Goal: Check status: Check status

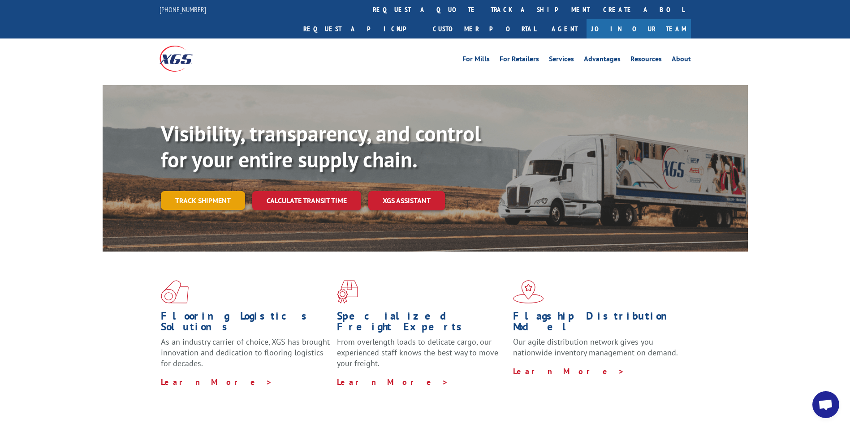
click at [168, 191] on link "Track shipment" at bounding box center [203, 200] width 84 height 19
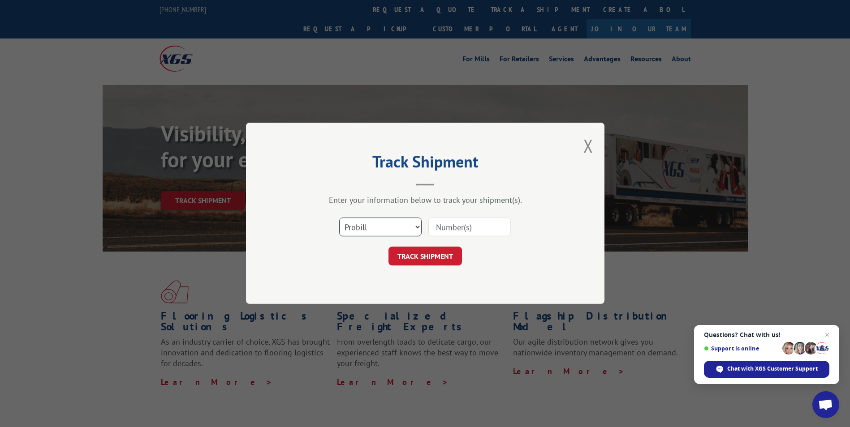
click at [421, 224] on select "Select category... Probill BOL PO" at bounding box center [380, 227] width 82 height 19
click at [339, 218] on select "Select category... Probill BOL PO" at bounding box center [380, 227] width 82 height 19
click at [450, 231] on input at bounding box center [469, 227] width 82 height 19
paste input "YK9DM9XA2MRRM44"
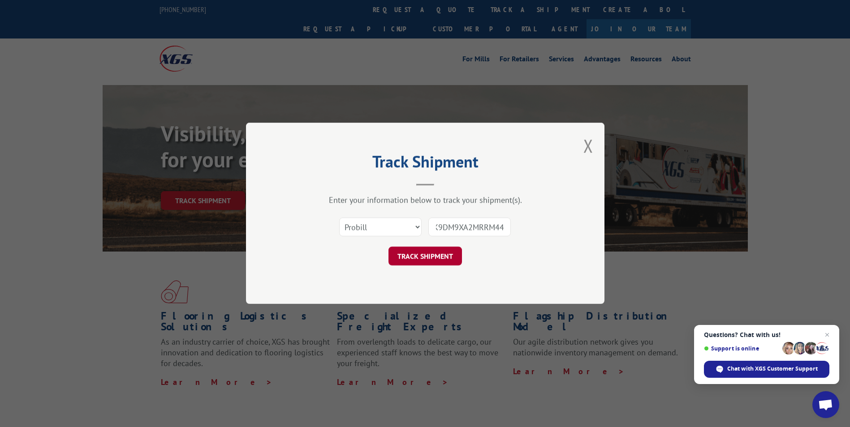
type input "YK9DM9XA2MRRM44"
click at [425, 257] on button "TRACK SHIPMENT" at bounding box center [424, 256] width 73 height 19
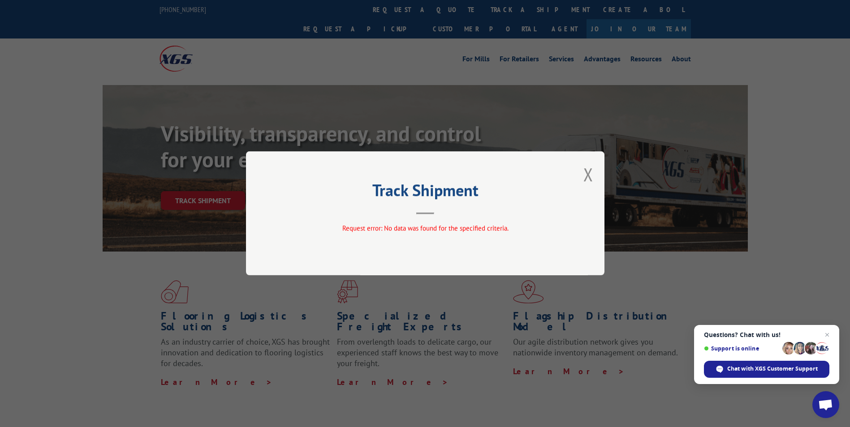
click at [586, 176] on button "Close modal" at bounding box center [588, 175] width 10 height 24
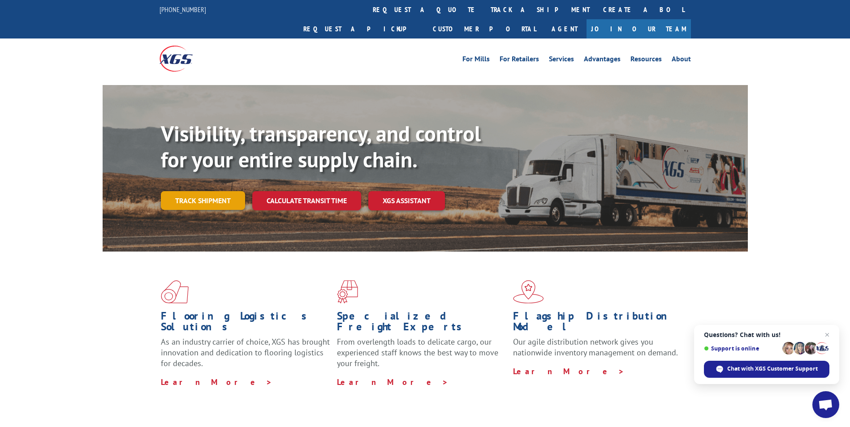
click at [220, 191] on link "Track shipment" at bounding box center [203, 200] width 84 height 19
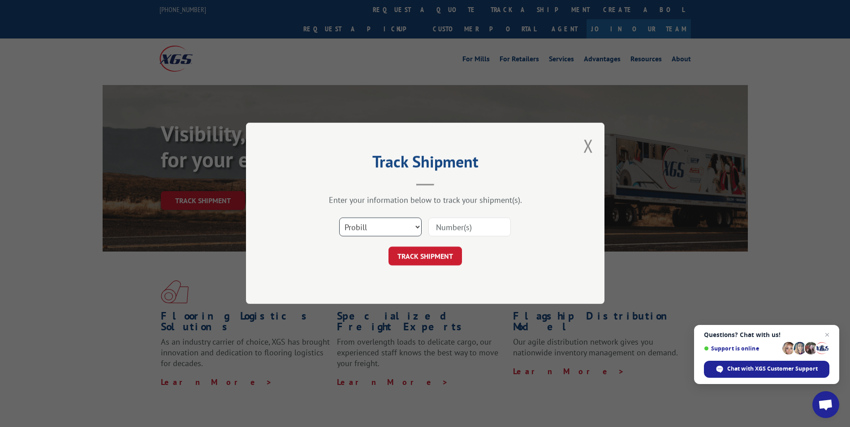
click at [396, 225] on select "Select category... Probill BOL PO" at bounding box center [380, 227] width 82 height 19
select select "bol"
click at [339, 218] on select "Select category... Probill BOL PO" at bounding box center [380, 227] width 82 height 19
click at [465, 228] on input at bounding box center [469, 227] width 82 height 19
paste input "YK9DM9XA2MRRM44"
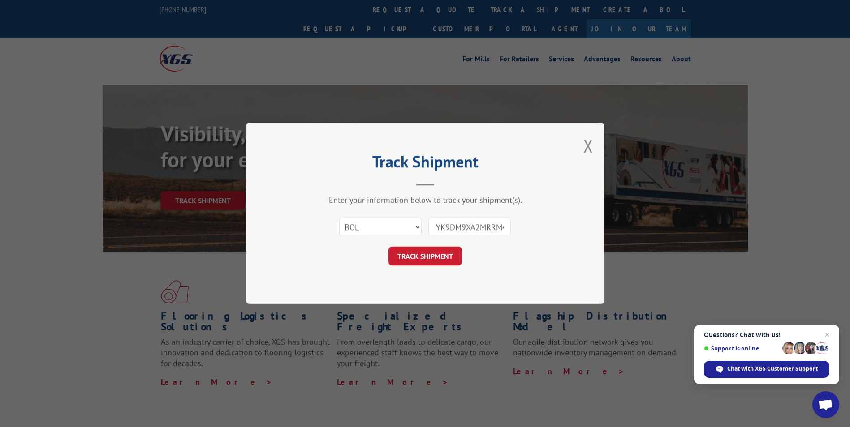
scroll to position [0, 7]
type input "YK9DM9XA2MRRM44"
click at [433, 259] on button "TRACK SHIPMENT" at bounding box center [424, 256] width 73 height 19
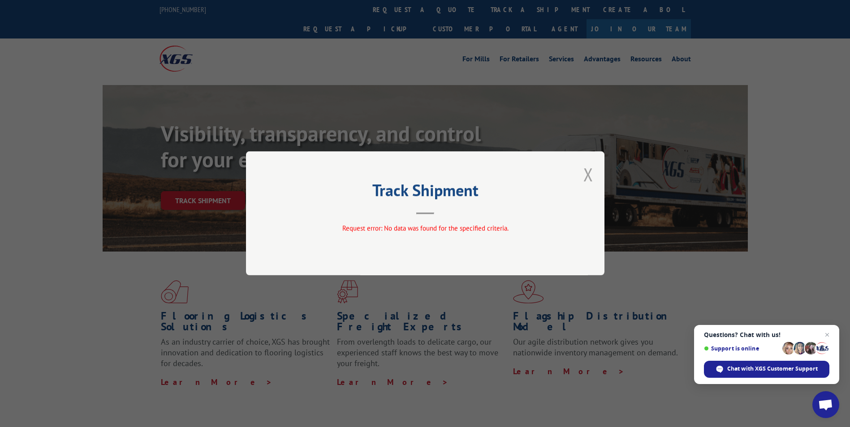
click at [592, 170] on button "Close modal" at bounding box center [588, 175] width 10 height 24
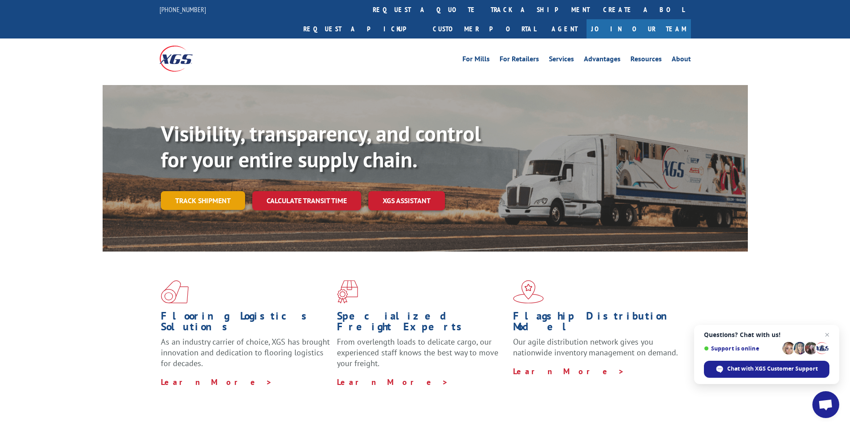
click at [221, 191] on link "Track shipment" at bounding box center [203, 200] width 84 height 19
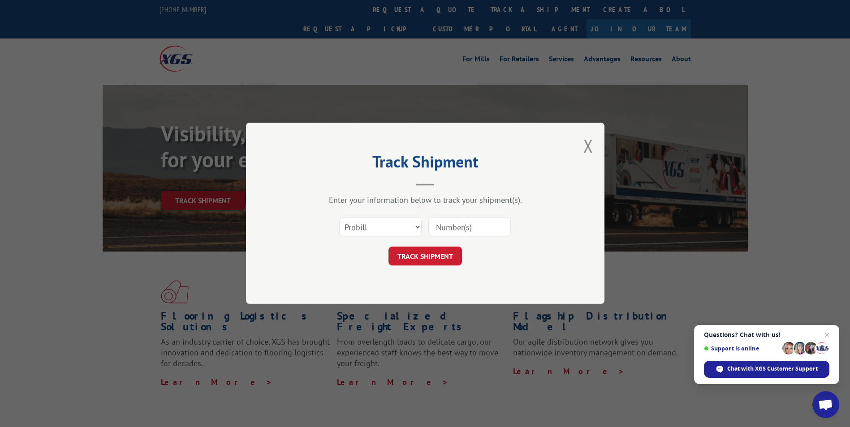
click at [472, 229] on input at bounding box center [469, 227] width 82 height 19
paste input "530354655"
type input "530354655"
click at [451, 255] on button "TRACK SHIPMENT" at bounding box center [424, 256] width 73 height 19
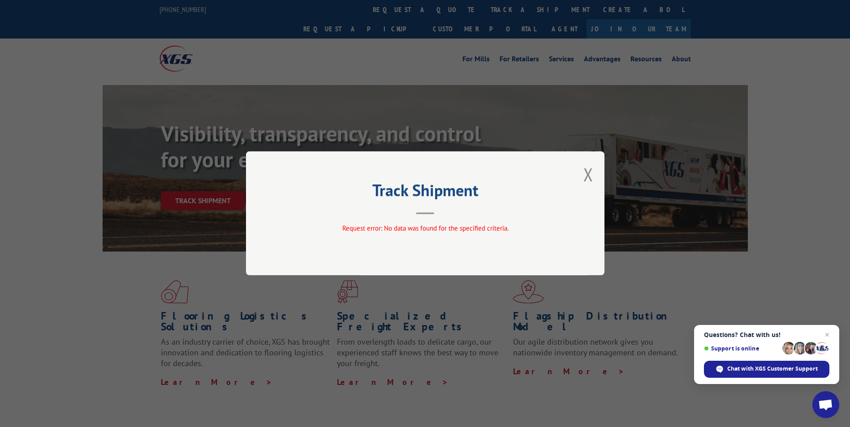
click at [590, 175] on button "Close modal" at bounding box center [588, 175] width 10 height 24
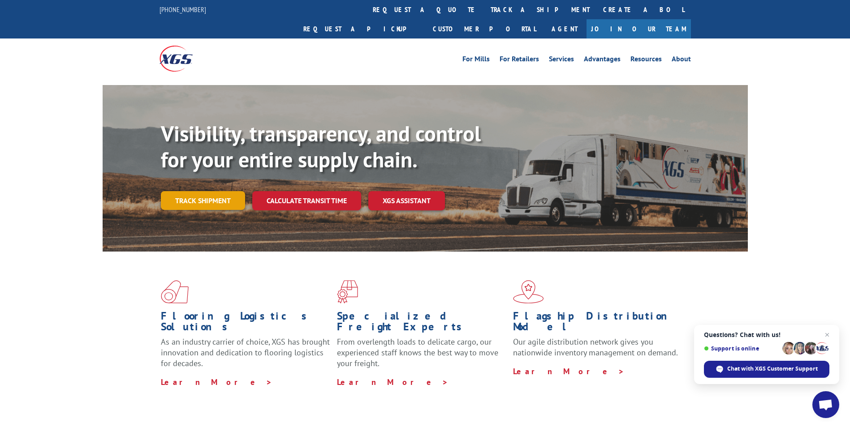
click at [215, 191] on link "Track shipment" at bounding box center [203, 200] width 84 height 19
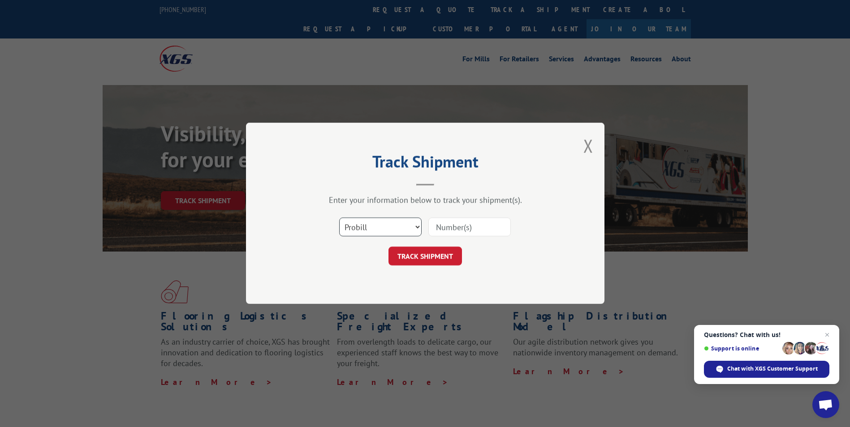
click at [400, 231] on select "Select category... Probill BOL PO" at bounding box center [380, 227] width 82 height 19
select select "bol"
click at [339, 218] on select "Select category... Probill BOL PO" at bounding box center [380, 227] width 82 height 19
click at [468, 229] on input at bounding box center [469, 227] width 82 height 19
paste input "530354655"
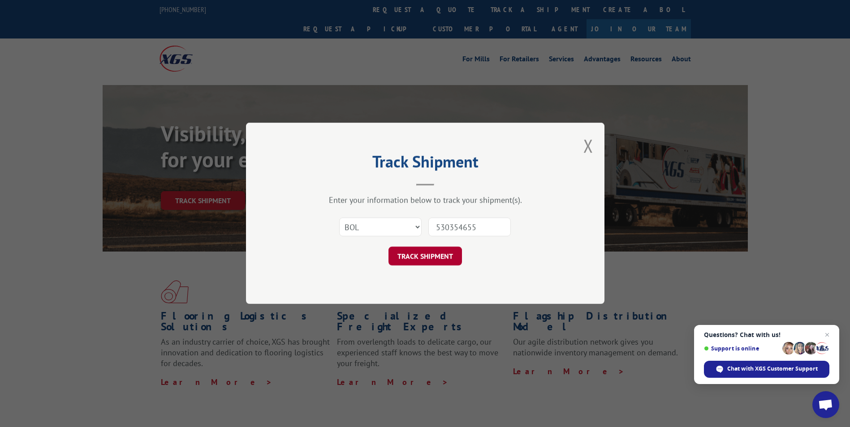
type input "530354655"
click at [421, 259] on button "TRACK SHIPMENT" at bounding box center [424, 256] width 73 height 19
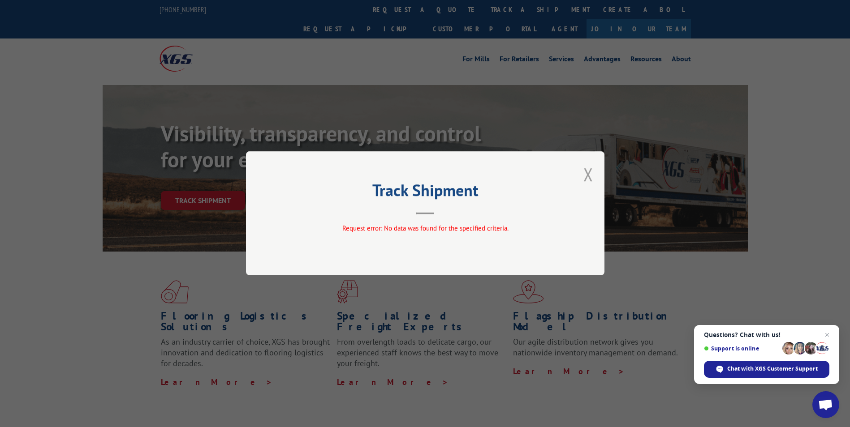
click at [590, 171] on button "Close modal" at bounding box center [588, 175] width 10 height 24
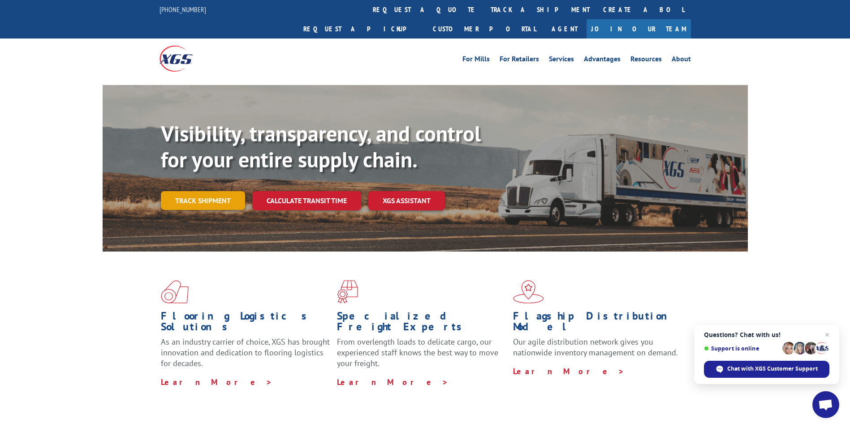
click at [211, 191] on link "Track shipment" at bounding box center [203, 200] width 84 height 19
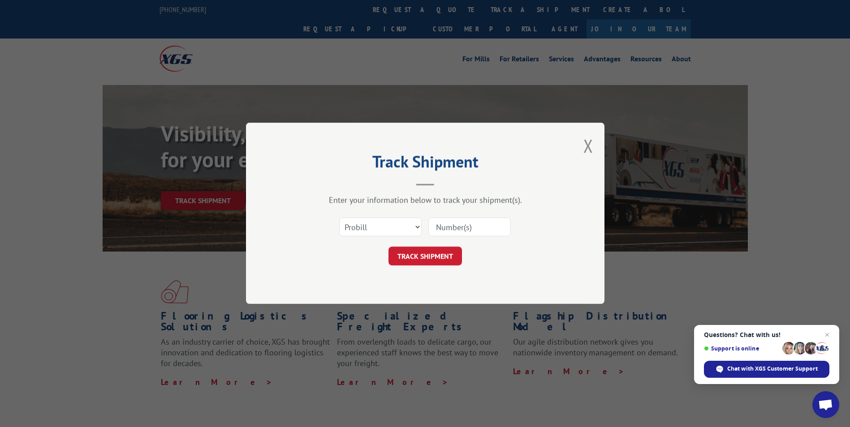
click at [464, 228] on input at bounding box center [469, 227] width 82 height 19
paste input "17503998"
type input "17503998"
click at [430, 254] on button "TRACK SHIPMENT" at bounding box center [424, 256] width 73 height 19
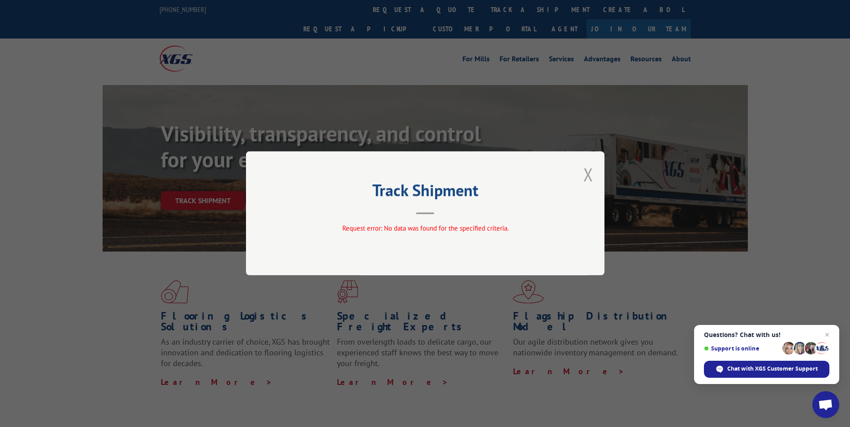
click at [593, 171] on button "Close modal" at bounding box center [588, 175] width 10 height 24
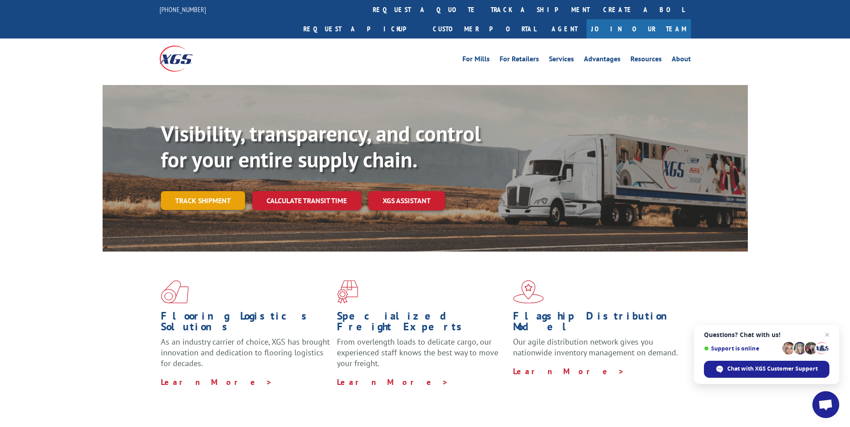
click at [199, 191] on link "Track shipment" at bounding box center [203, 200] width 84 height 19
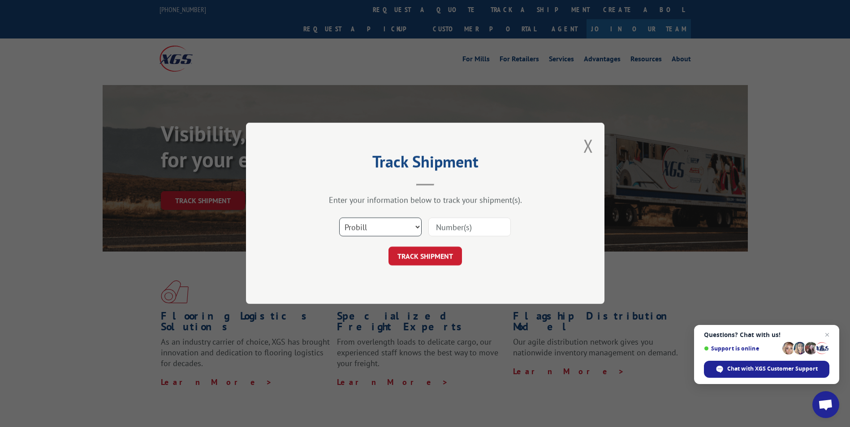
click at [395, 230] on select "Select category... Probill BOL PO" at bounding box center [380, 227] width 82 height 19
select select "bol"
click at [339, 218] on select "Select category... Probill BOL PO" at bounding box center [380, 227] width 82 height 19
click at [460, 226] on input at bounding box center [469, 227] width 82 height 19
paste input "17503998"
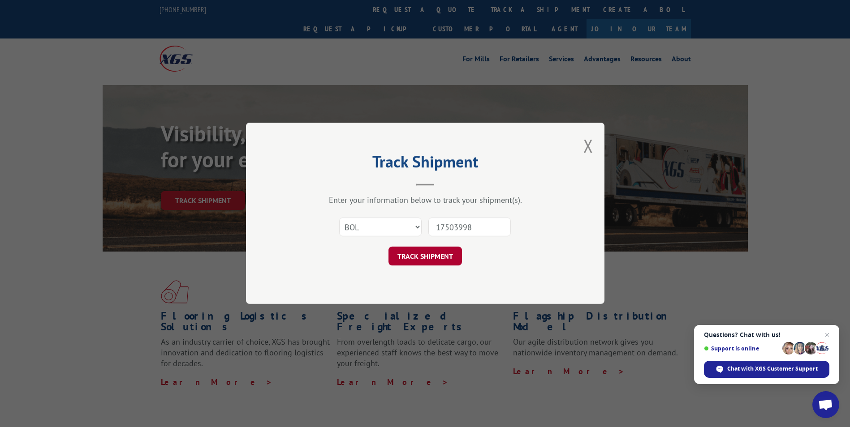
type input "17503998"
click at [452, 255] on button "TRACK SHIPMENT" at bounding box center [424, 256] width 73 height 19
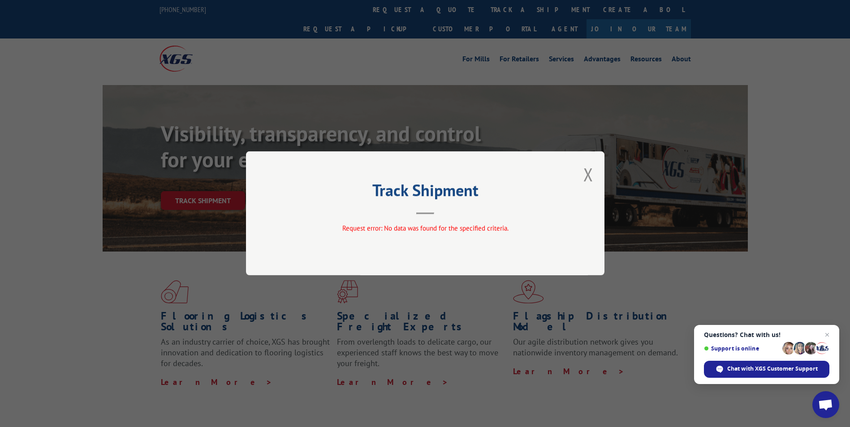
click at [763, 284] on div "Track Shipment Request error: No data was found for the specified criteria." at bounding box center [425, 213] width 850 height 427
click at [590, 176] on button "Close modal" at bounding box center [588, 175] width 10 height 24
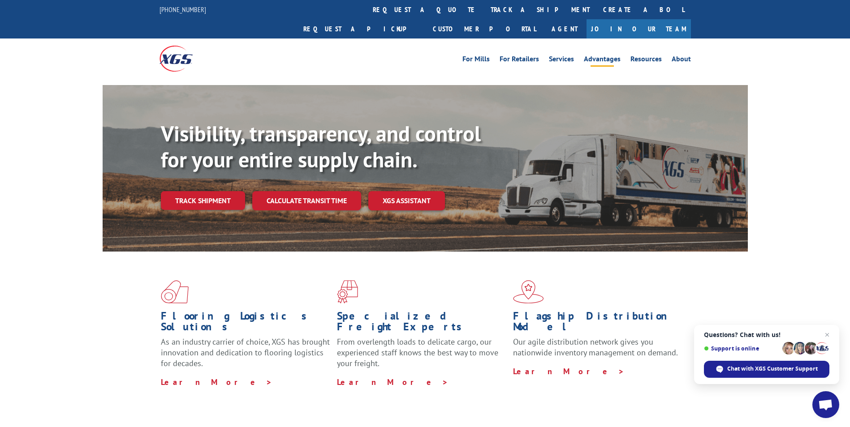
click at [601, 56] on link "Advantages" at bounding box center [602, 61] width 37 height 10
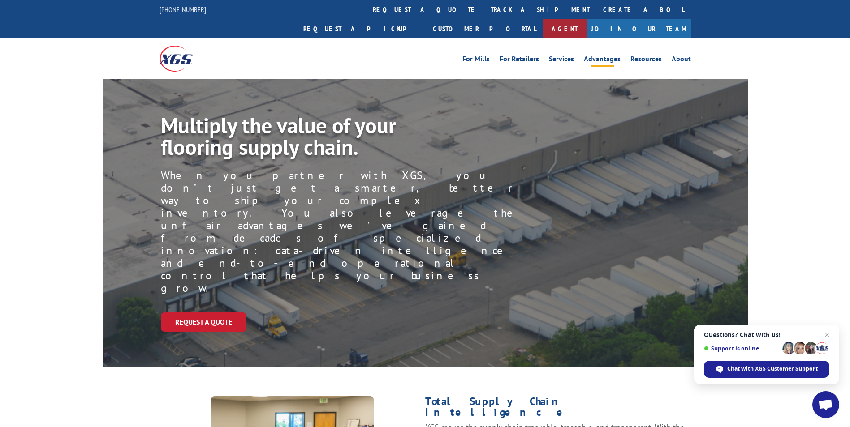
click at [586, 19] on link "Agent" at bounding box center [564, 28] width 44 height 19
click at [568, 56] on link "Services" at bounding box center [561, 61] width 25 height 10
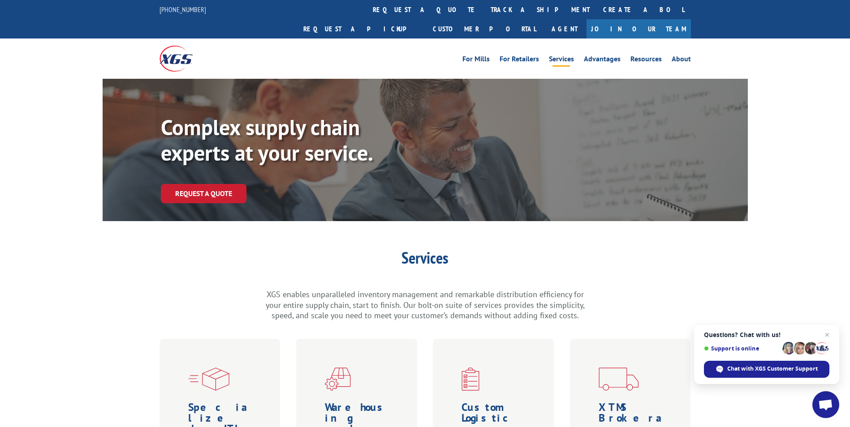
click at [171, 46] on img at bounding box center [175, 59] width 33 height 26
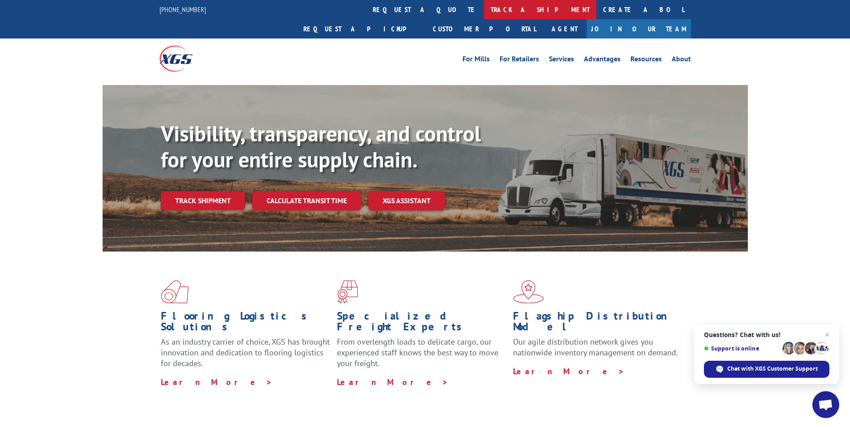
click at [484, 9] on link "track a shipment" at bounding box center [540, 9] width 112 height 19
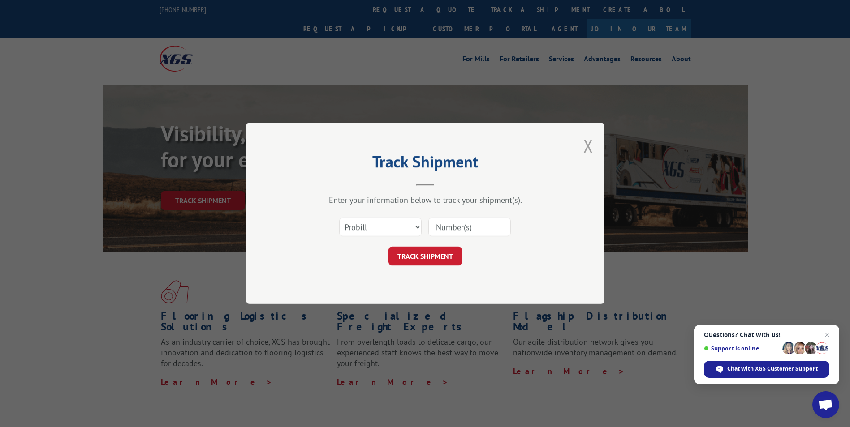
click at [592, 146] on button "Close modal" at bounding box center [588, 146] width 10 height 24
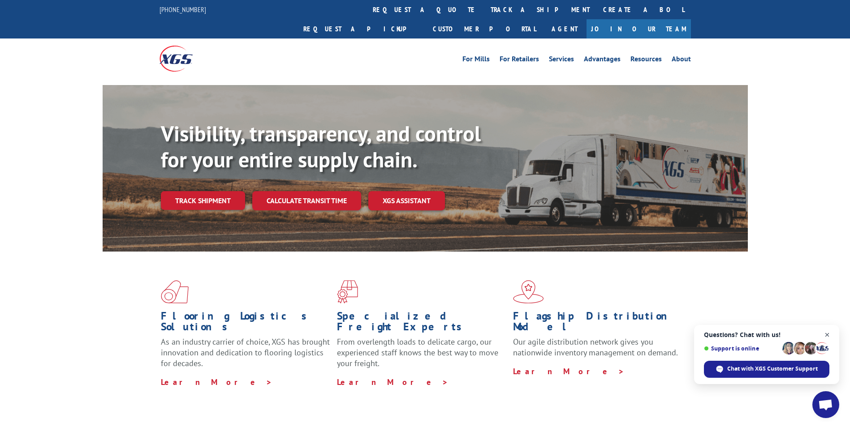
click at [825, 335] on span "Close chat" at bounding box center [826, 335] width 11 height 11
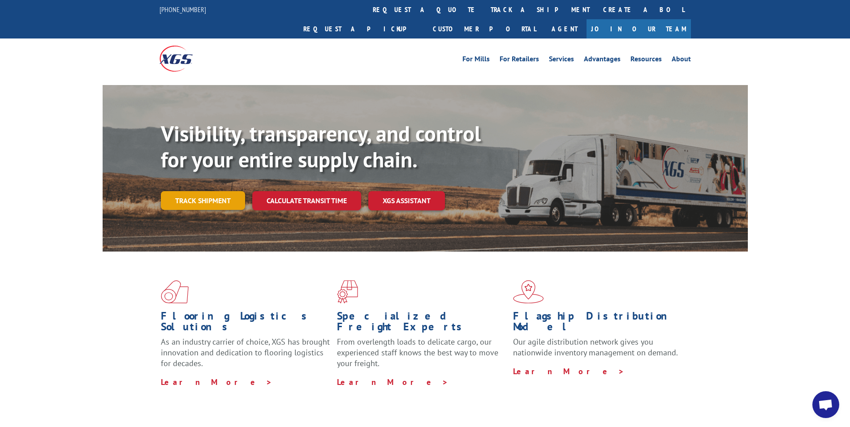
click at [202, 191] on link "Track shipment" at bounding box center [203, 200] width 84 height 19
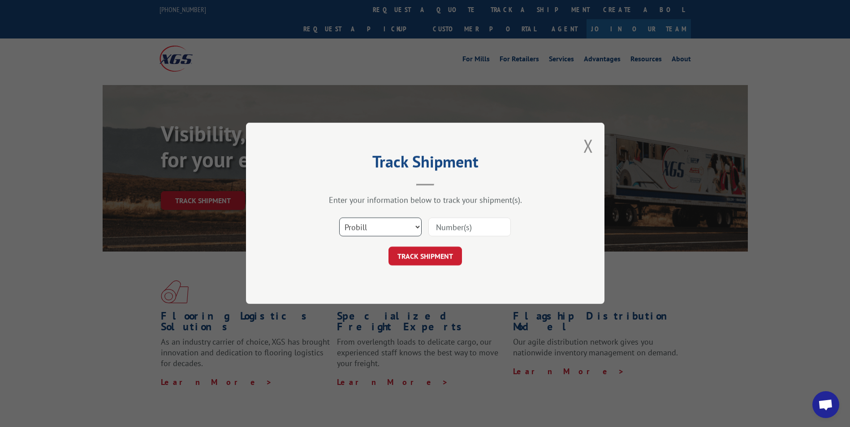
click at [406, 229] on select "Select category... Probill BOL PO" at bounding box center [380, 227] width 82 height 19
select select "po"
click at [339, 218] on select "Select category... Probill BOL PO" at bounding box center [380, 227] width 82 height 19
click at [472, 230] on input at bounding box center [469, 227] width 82 height 19
paste input "1144-AM0825"
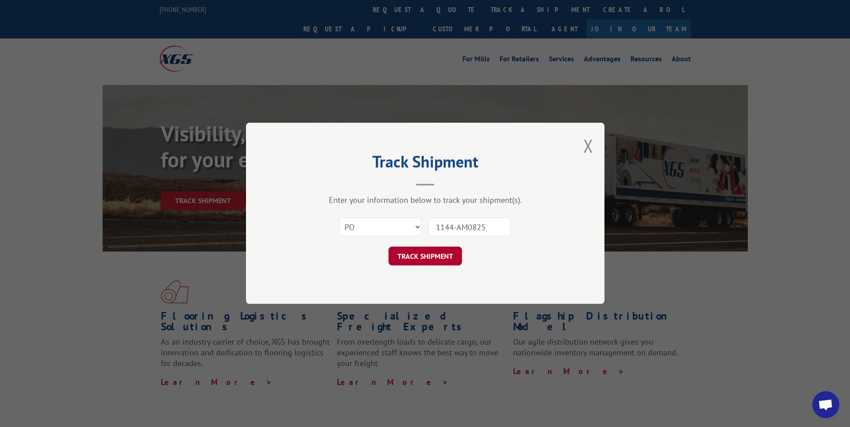
type input "1144-AM0825"
click at [435, 255] on button "TRACK SHIPMENT" at bounding box center [424, 256] width 73 height 19
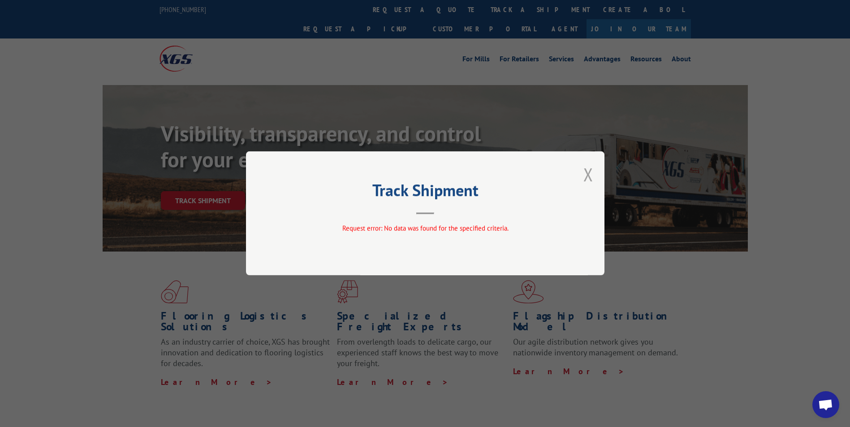
click at [589, 173] on button "Close modal" at bounding box center [588, 175] width 10 height 24
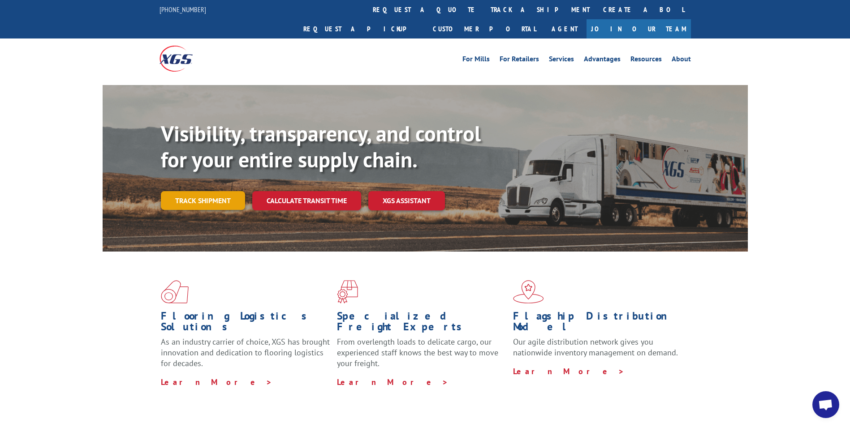
click at [214, 191] on link "Track shipment" at bounding box center [203, 200] width 84 height 19
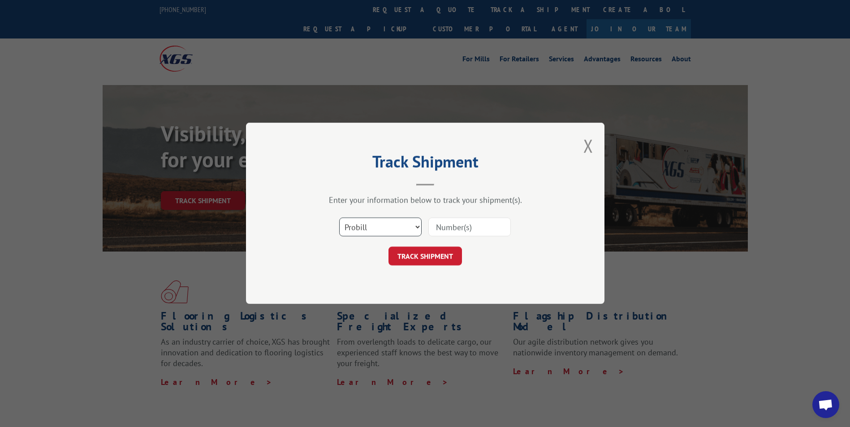
click at [394, 228] on select "Select category... Probill BOL PO" at bounding box center [380, 227] width 82 height 19
click at [339, 218] on select "Select category... Probill BOL PO" at bounding box center [380, 227] width 82 height 19
click at [444, 224] on input at bounding box center [469, 227] width 82 height 19
paste input "30354655"
type input "530354655"
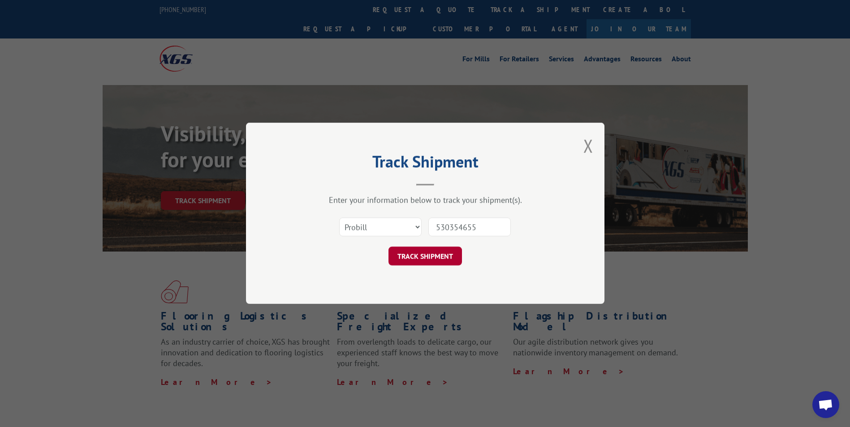
click at [439, 258] on button "TRACK SHIPMENT" at bounding box center [424, 256] width 73 height 19
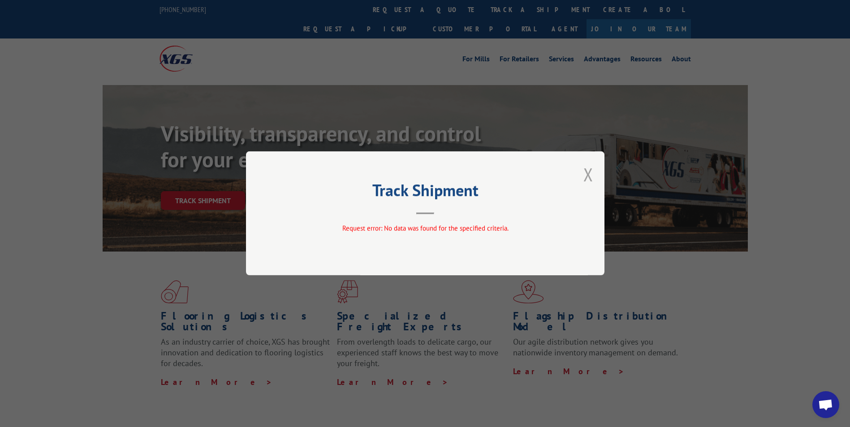
click at [588, 175] on button "Close modal" at bounding box center [588, 175] width 10 height 24
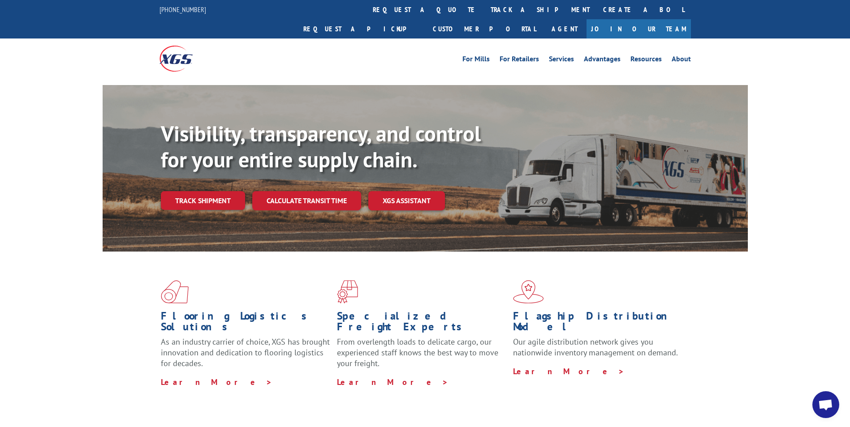
click at [759, 190] on div "Visibility, transparency, and control for your entire supply chain. Track shipm…" at bounding box center [425, 177] width 850 height 184
click at [648, 280] on span at bounding box center [601, 291] width 176 height 23
